Goal: Transaction & Acquisition: Purchase product/service

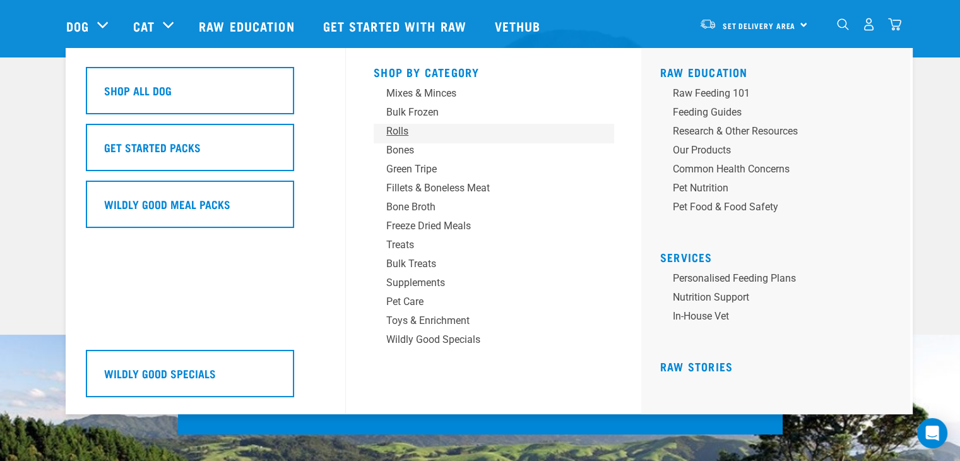
scroll to position [126, 0]
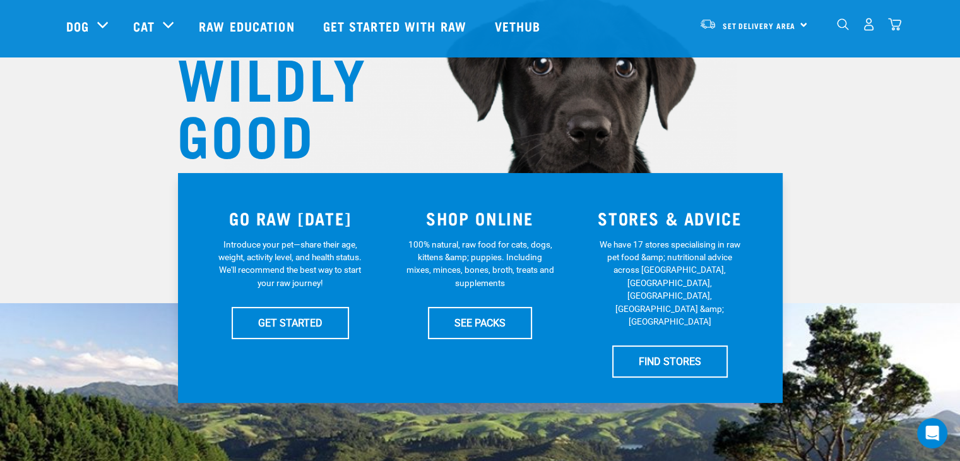
click at [841, 27] on img "dropdown navigation" at bounding box center [843, 24] width 12 height 12
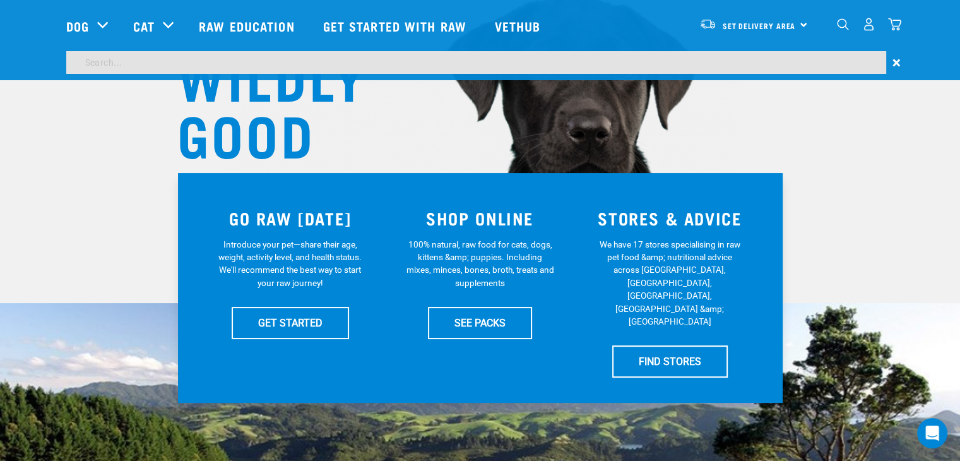
click at [177, 61] on input "search" at bounding box center [476, 62] width 820 height 23
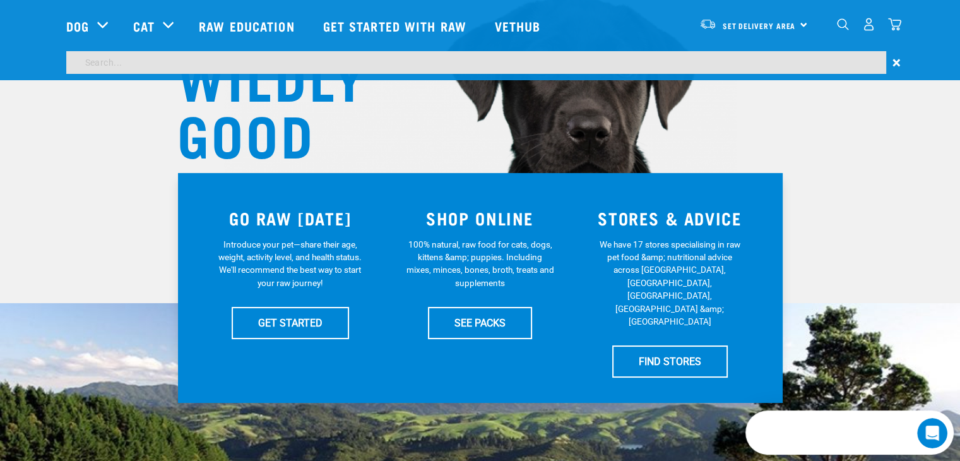
scroll to position [0, 0]
type input "k9"
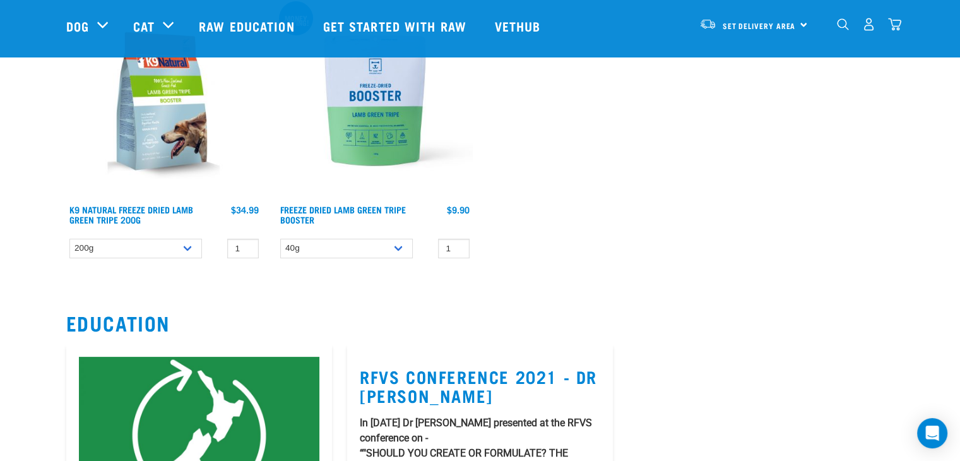
scroll to position [63, 0]
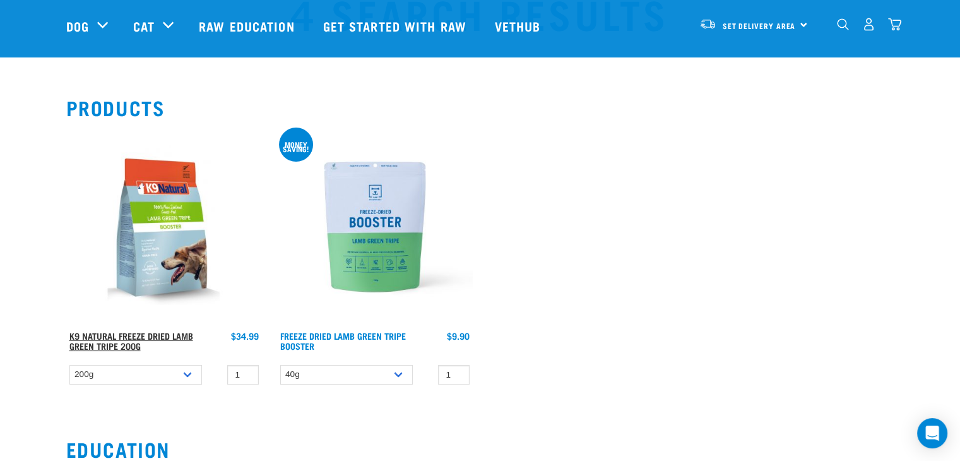
click at [115, 338] on link "K9 Natural Freeze Dried Lamb Green Tripe 200g" at bounding box center [131, 340] width 124 height 15
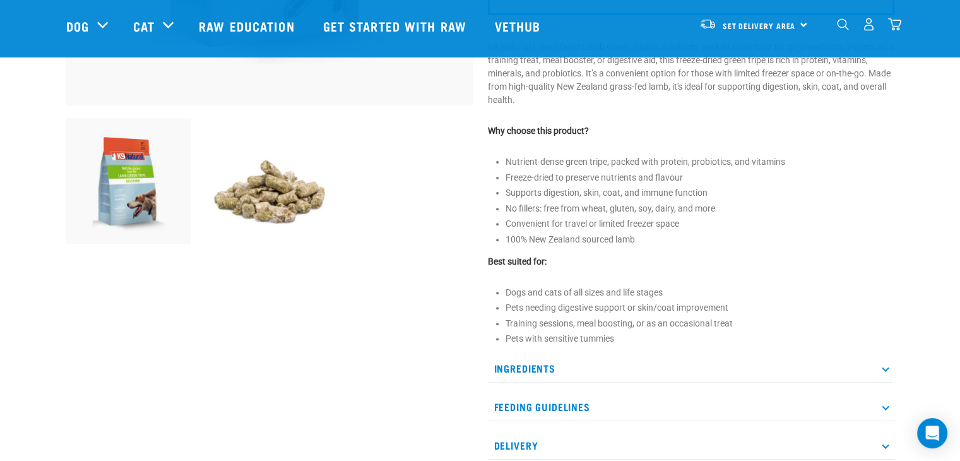
scroll to position [442, 0]
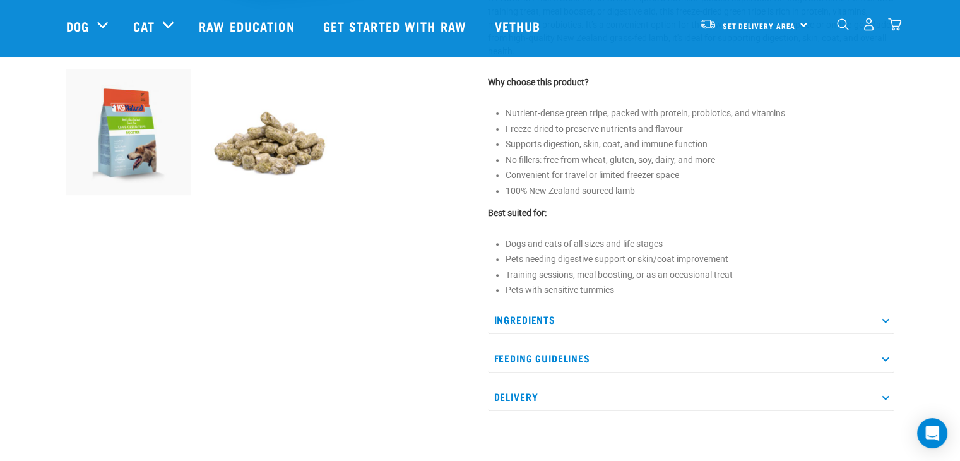
click at [886, 321] on icon at bounding box center [885, 319] width 7 height 7
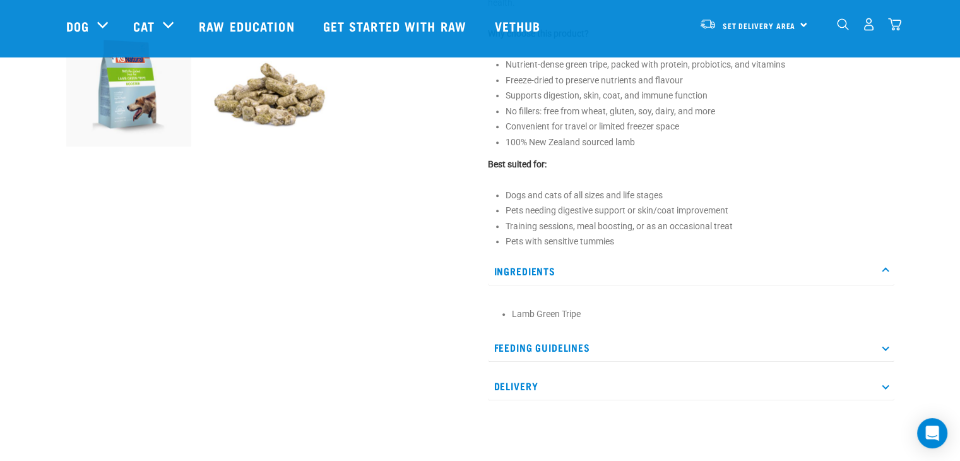
scroll to position [568, 0]
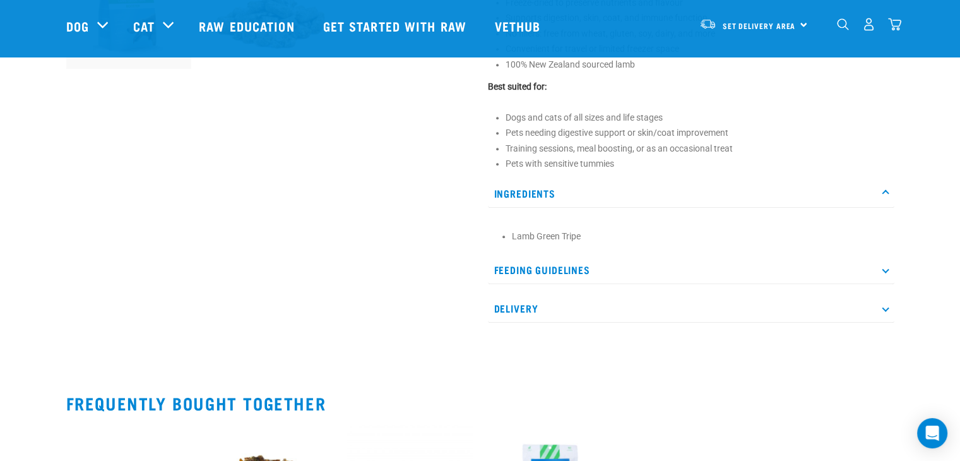
click at [887, 273] on p "Feeding Guidelines" at bounding box center [691, 270] width 406 height 28
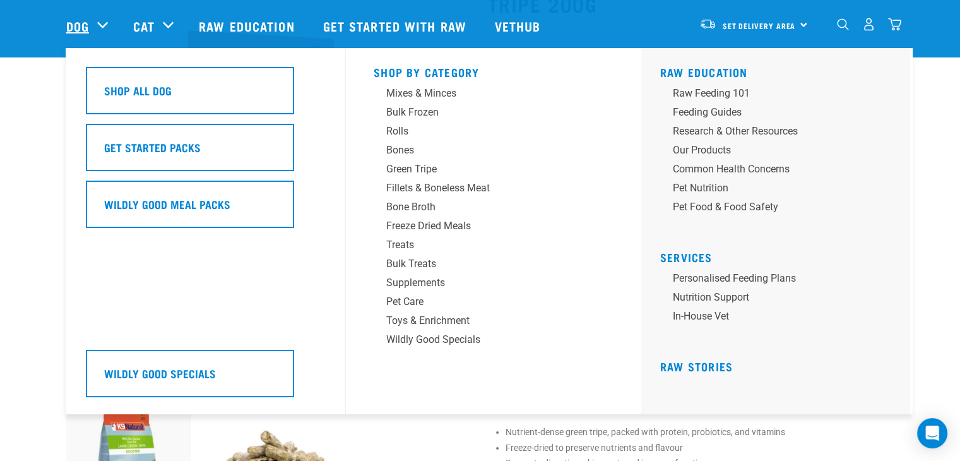
scroll to position [126, 0]
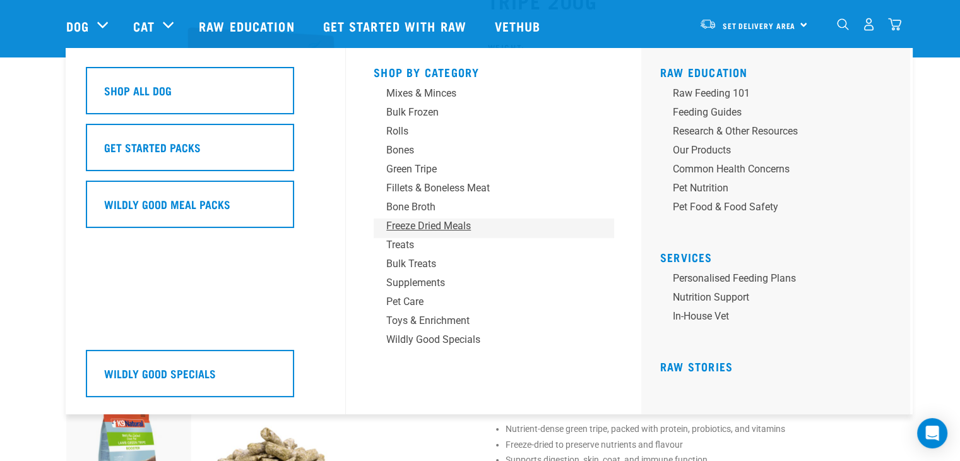
click at [415, 227] on div "Freeze Dried Meals" at bounding box center [484, 225] width 197 height 15
